Goal: Obtain resource: Download file/media

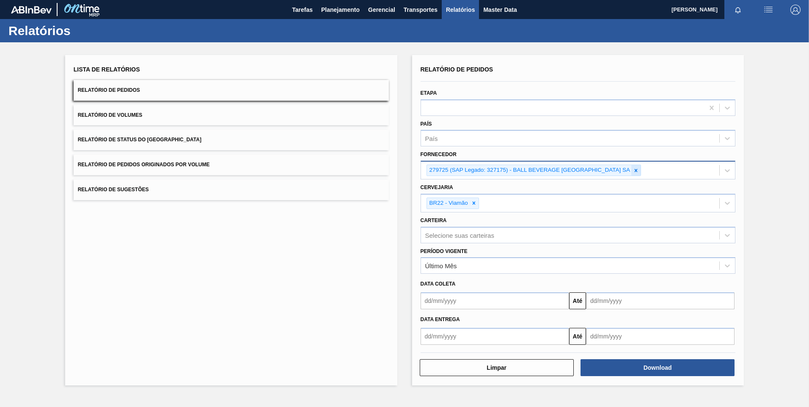
click at [638, 172] on icon at bounding box center [636, 171] width 6 height 6
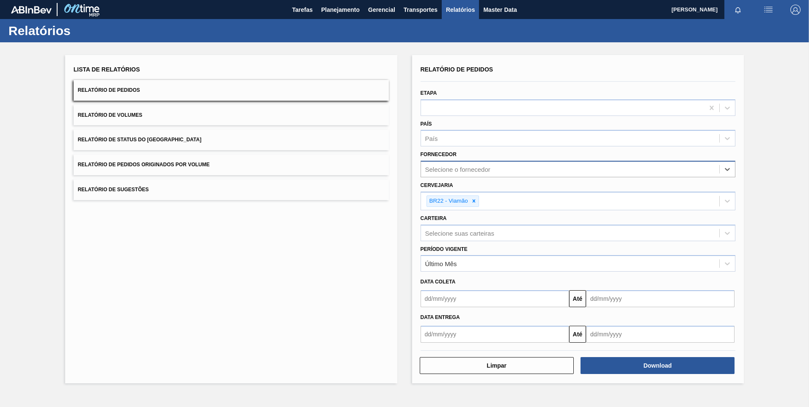
paste input "289877"
type input "289877"
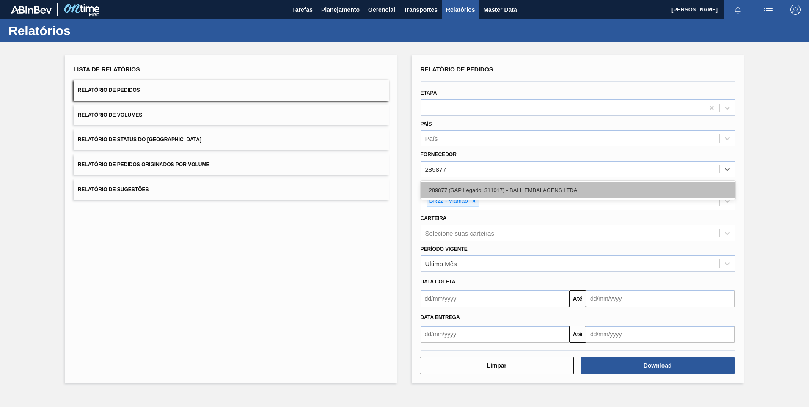
click at [479, 192] on div "289877 (SAP Legado: 311017) - BALL EMBALAGENS LTDA" at bounding box center [578, 190] width 315 height 16
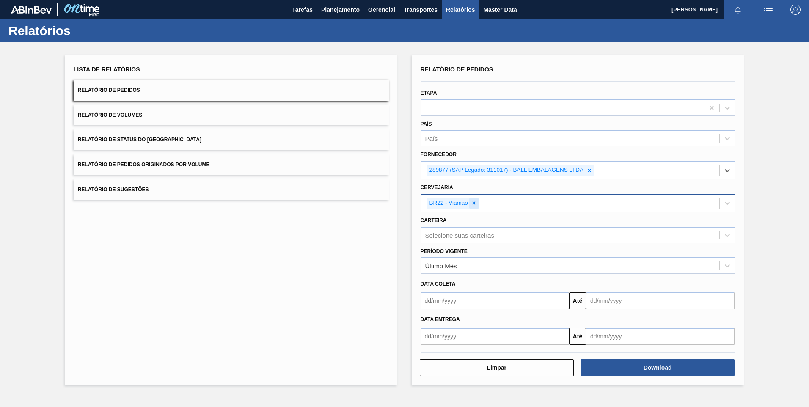
click at [473, 202] on icon at bounding box center [474, 203] width 6 height 6
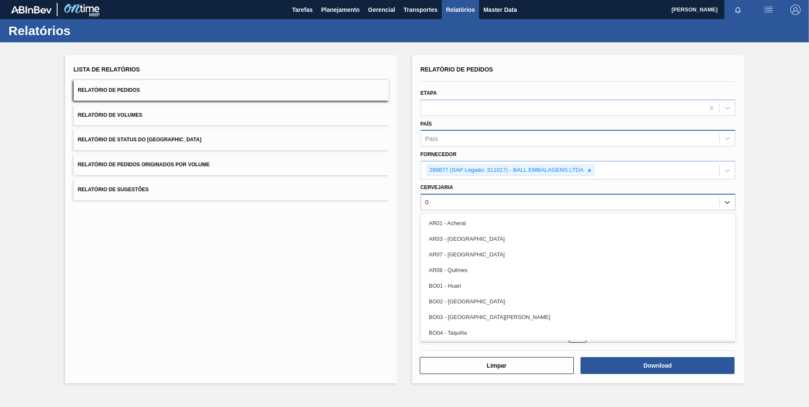
type input "07"
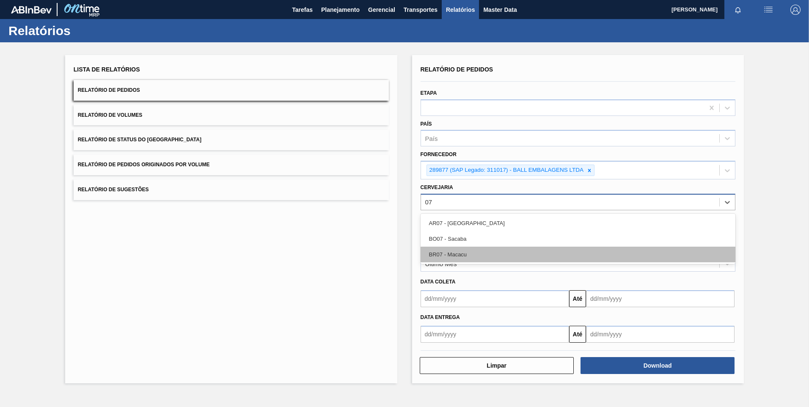
click at [499, 253] on div "BR07 - Macacu" at bounding box center [578, 255] width 315 height 16
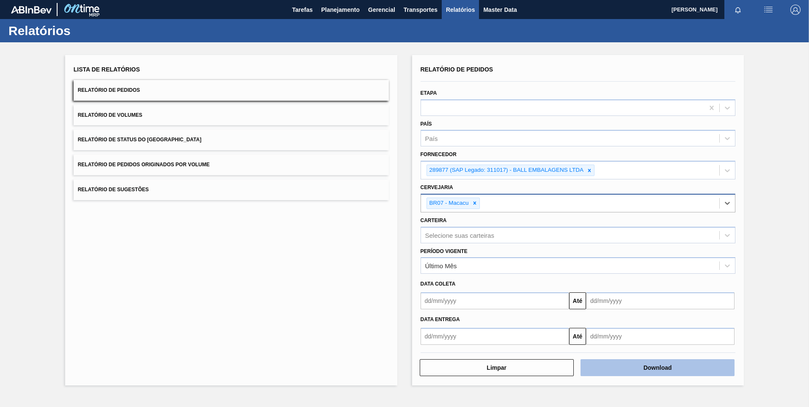
click at [663, 362] on button "Download" at bounding box center [658, 367] width 154 height 17
